Goal: Information Seeking & Learning: Learn about a topic

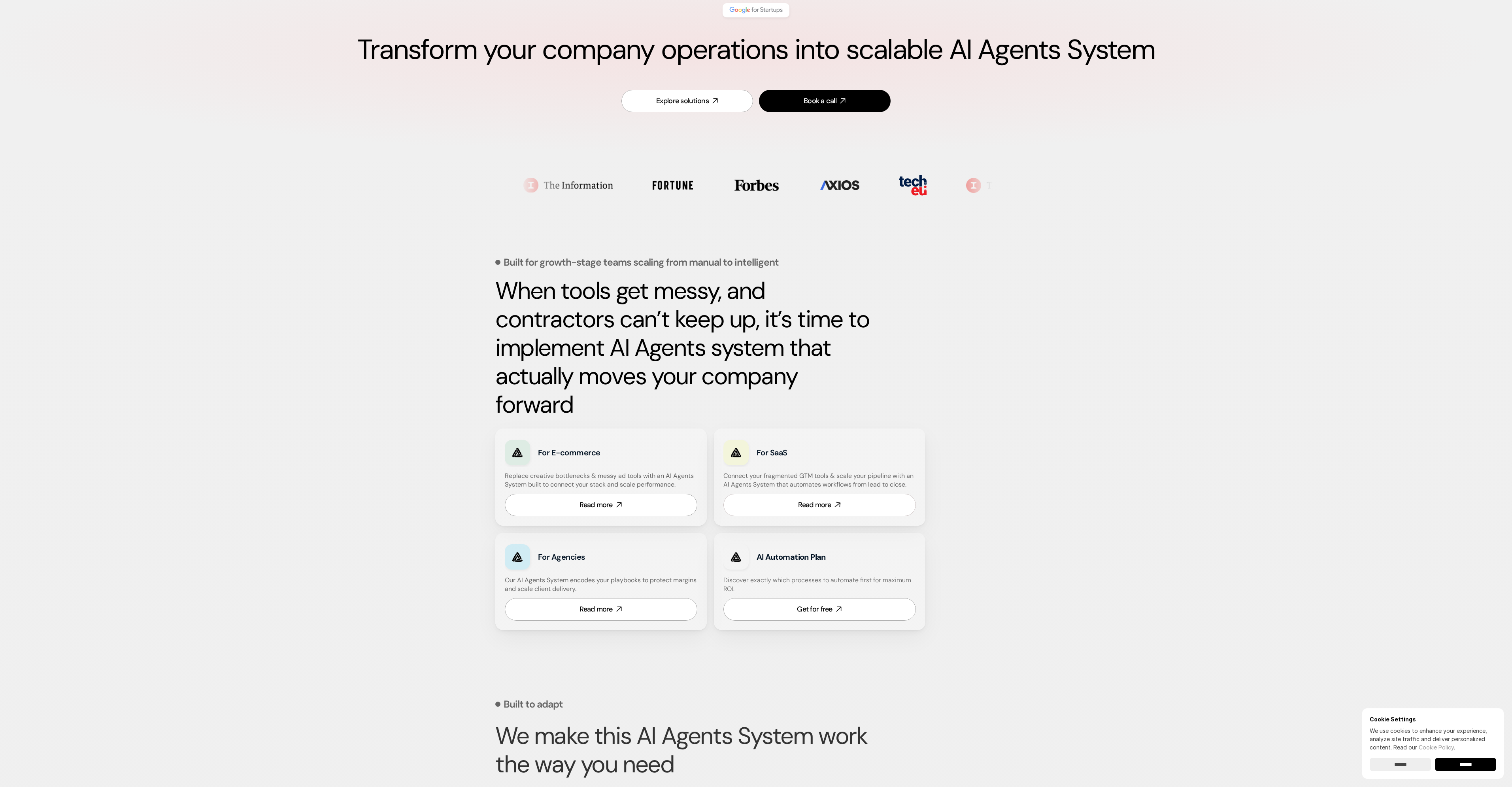
scroll to position [79, 0]
click at [821, 517] on div "For SaaS Connect your fragmented GTM tools & scale your pipeline with an AI Age…" at bounding box center [819, 477] width 211 height 97
click at [825, 511] on link "Read more" at bounding box center [819, 504] width 193 height 22
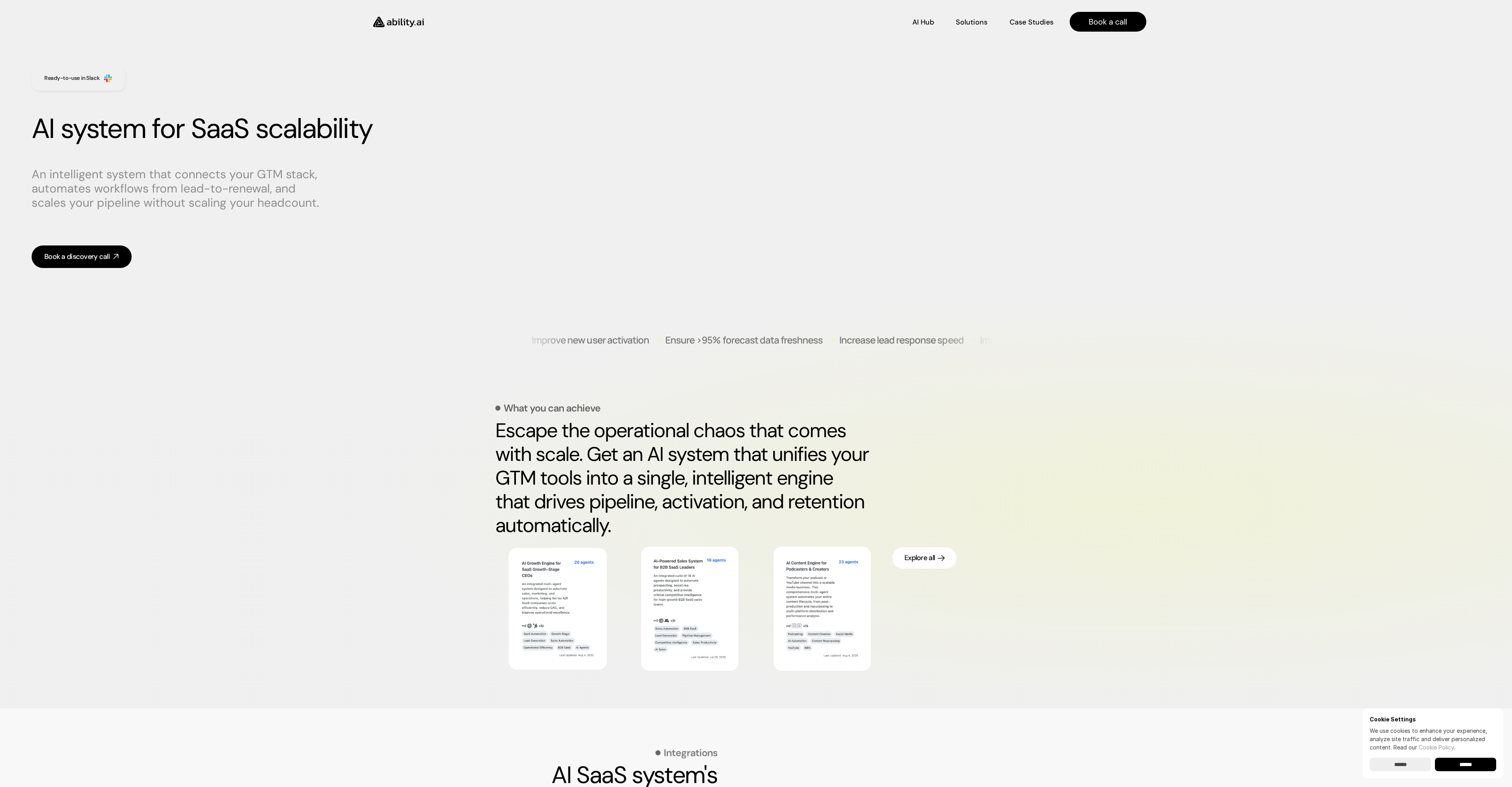
click at [912, 561] on div "Explore all" at bounding box center [920, 558] width 31 height 10
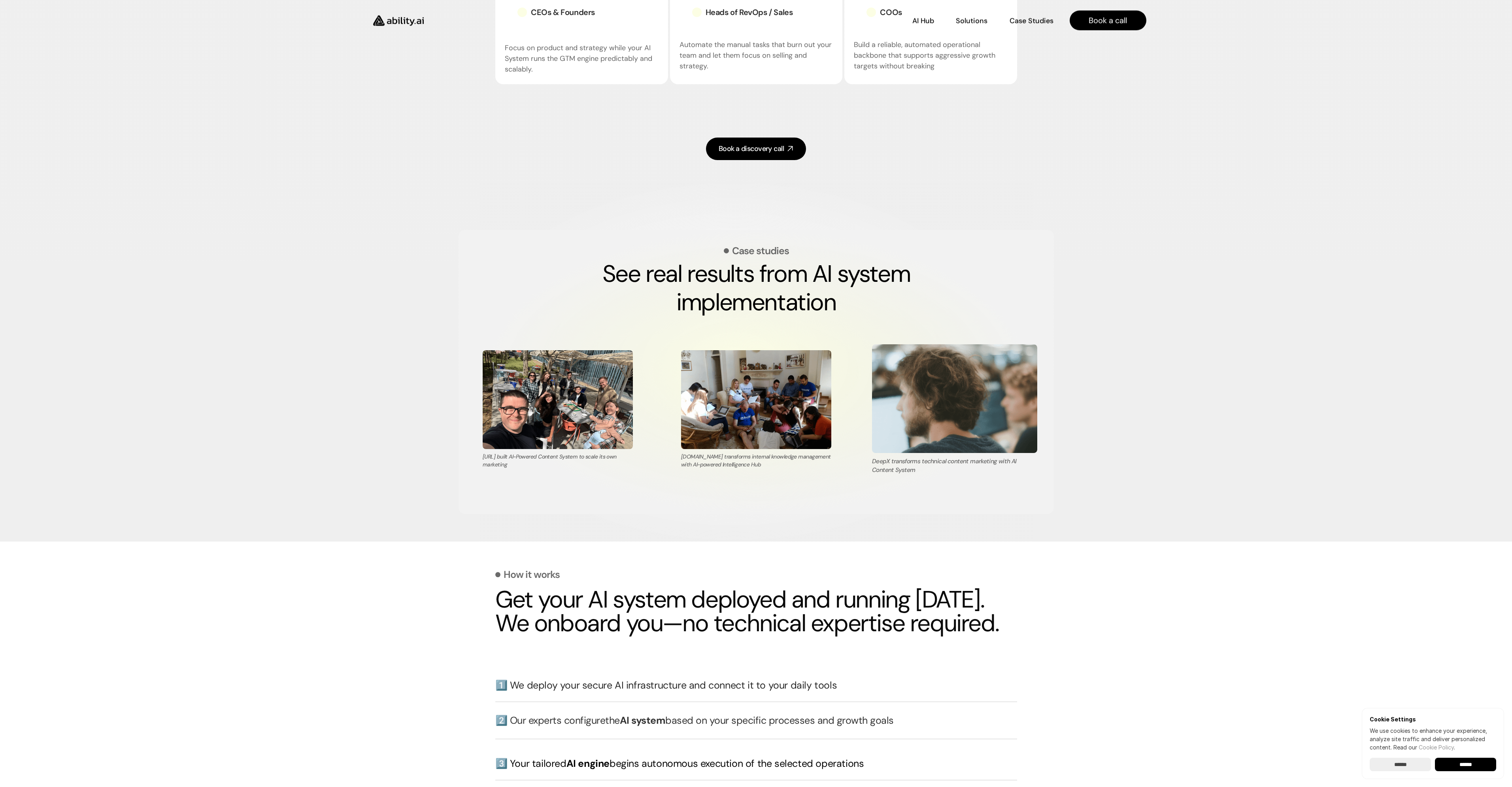
scroll to position [1185, 0]
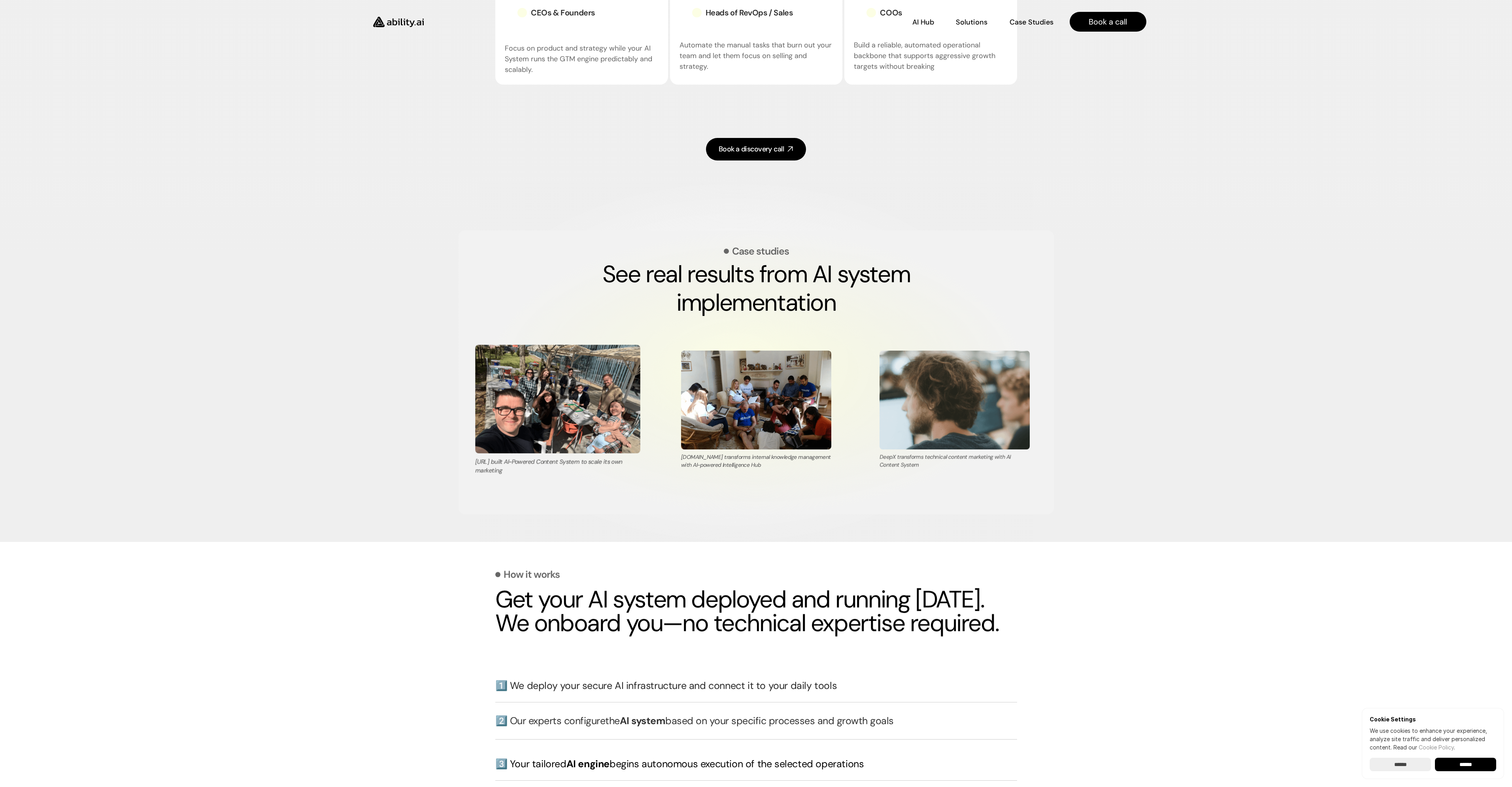
click at [563, 395] on img at bounding box center [558, 398] width 165 height 109
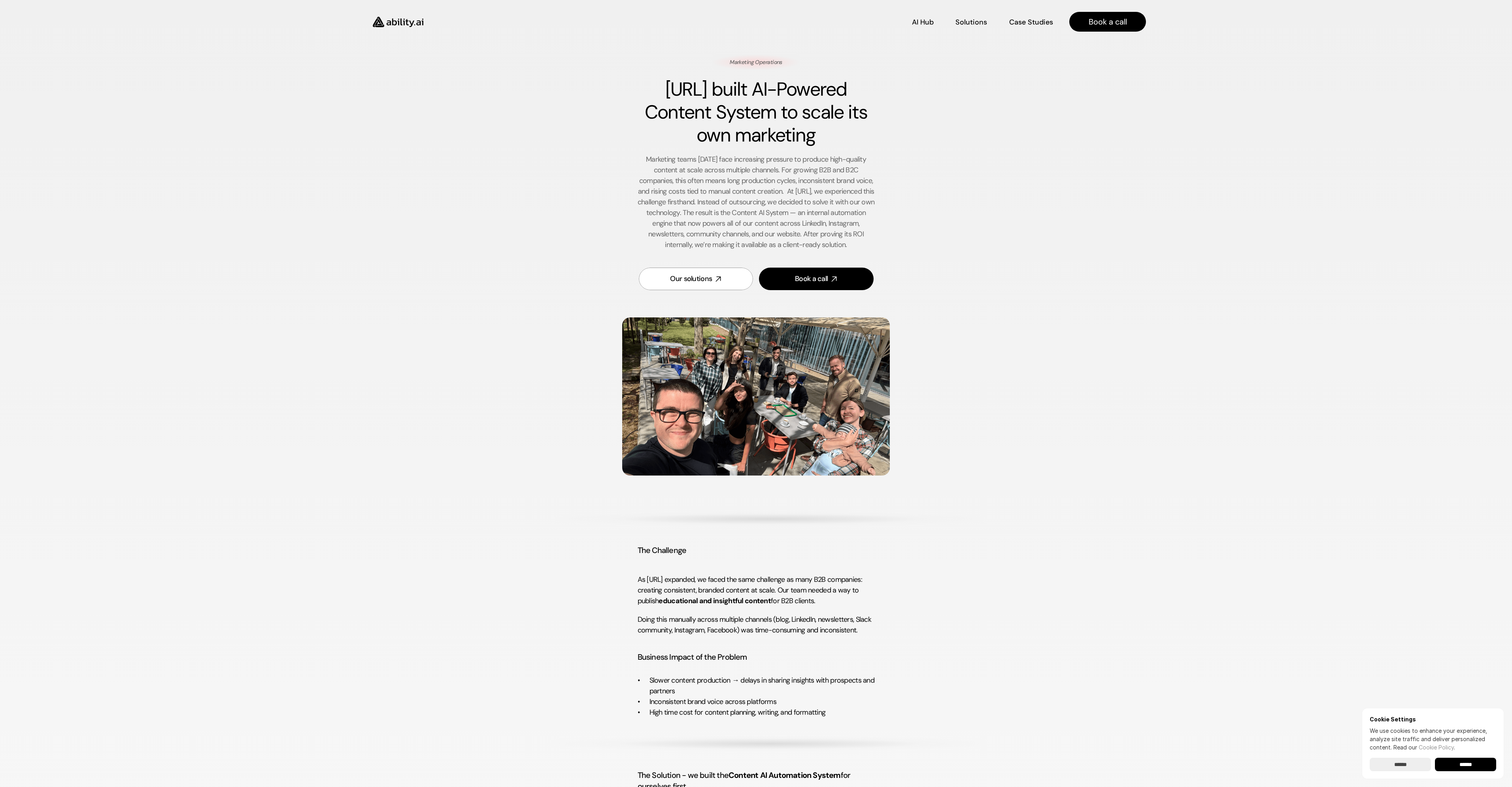
click at [851, 417] on img at bounding box center [756, 396] width 268 height 158
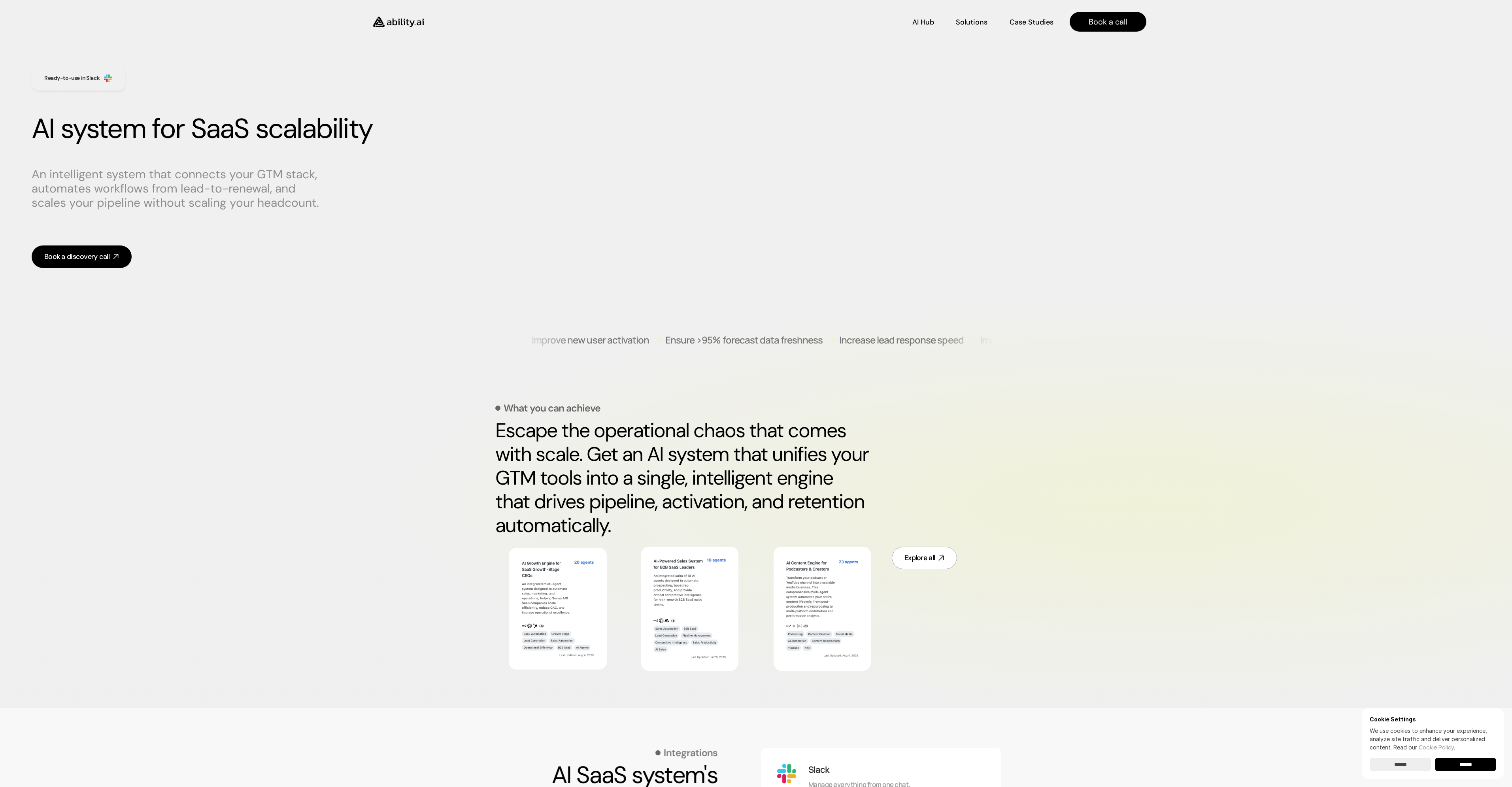
click at [413, 28] on img at bounding box center [399, 22] width 65 height 25
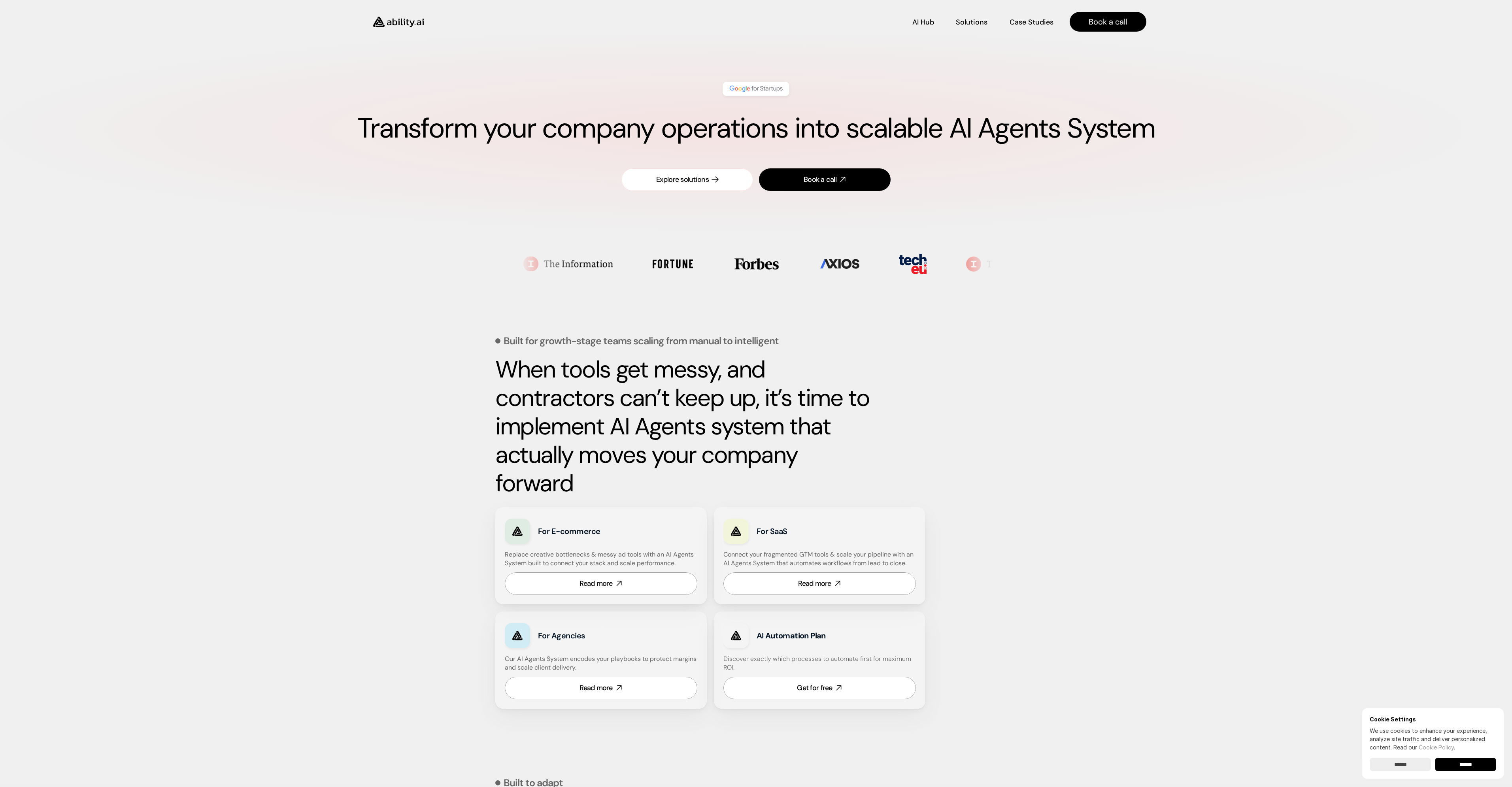
click at [681, 175] on div "Explore solutions" at bounding box center [683, 180] width 53 height 10
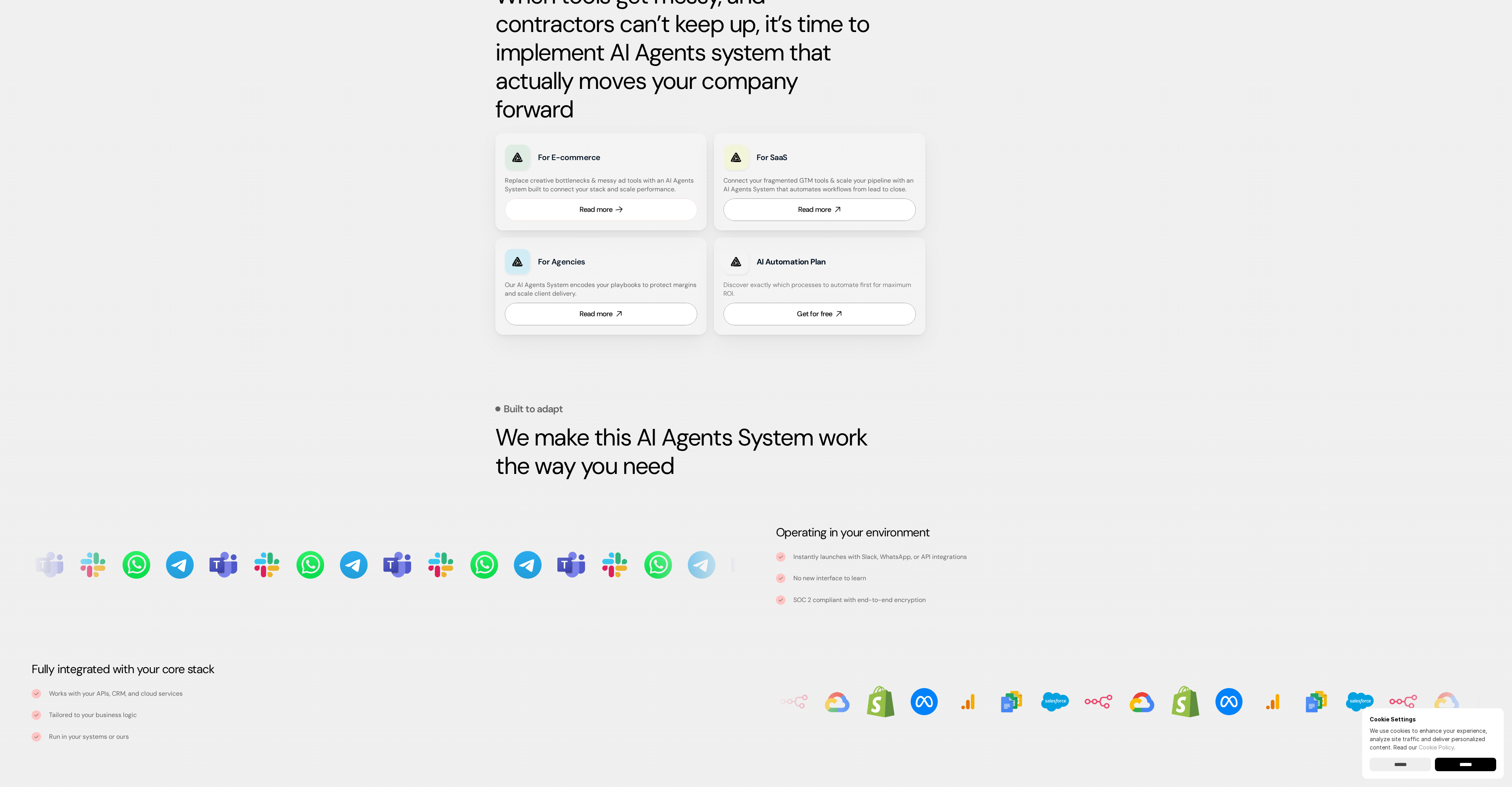
scroll to position [374, 0]
click at [613, 217] on link "Read more" at bounding box center [601, 209] width 193 height 22
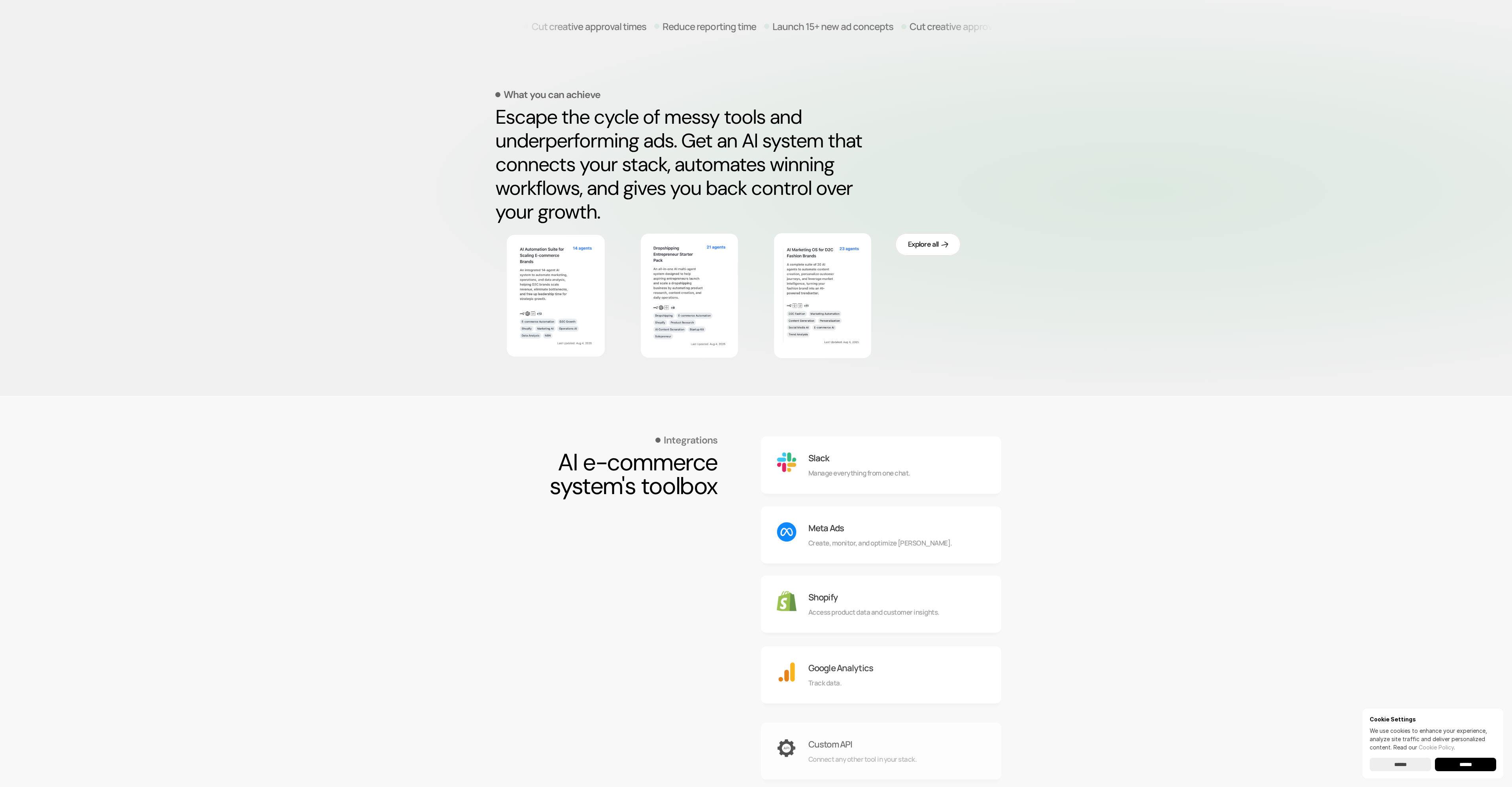
scroll to position [315, 0]
click at [914, 232] on link "Explore all" at bounding box center [927, 242] width 65 height 22
